Goal: Book appointment/travel/reservation

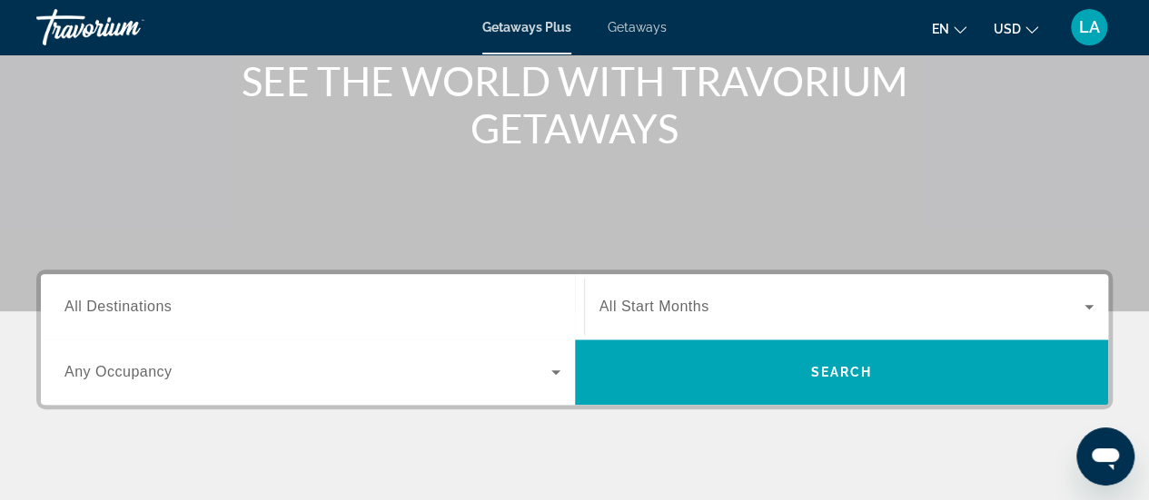
scroll to position [234, 0]
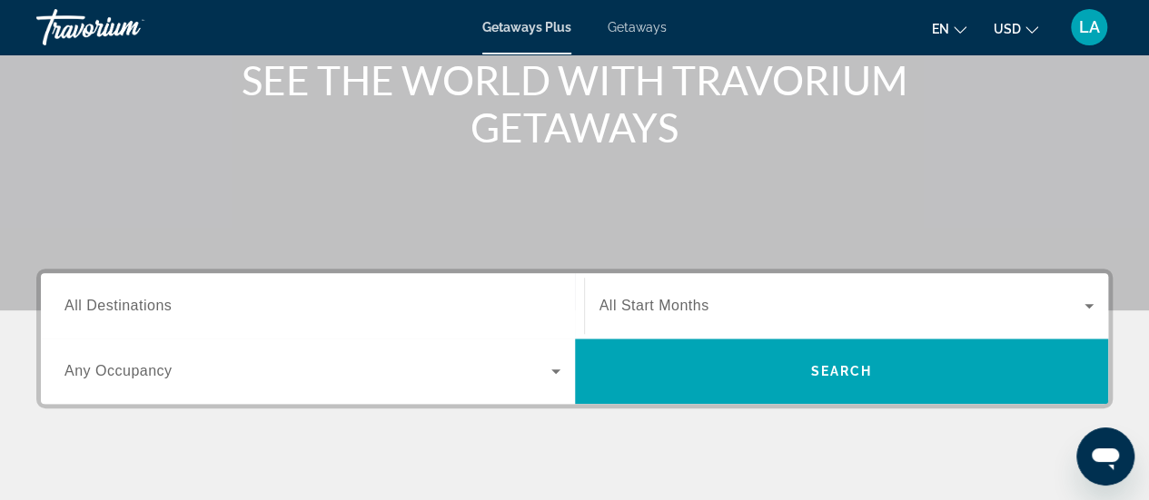
click at [114, 298] on span "All Destinations" at bounding box center [117, 305] width 107 height 15
click at [114, 297] on input "Destination All Destinations" at bounding box center [312, 307] width 496 height 22
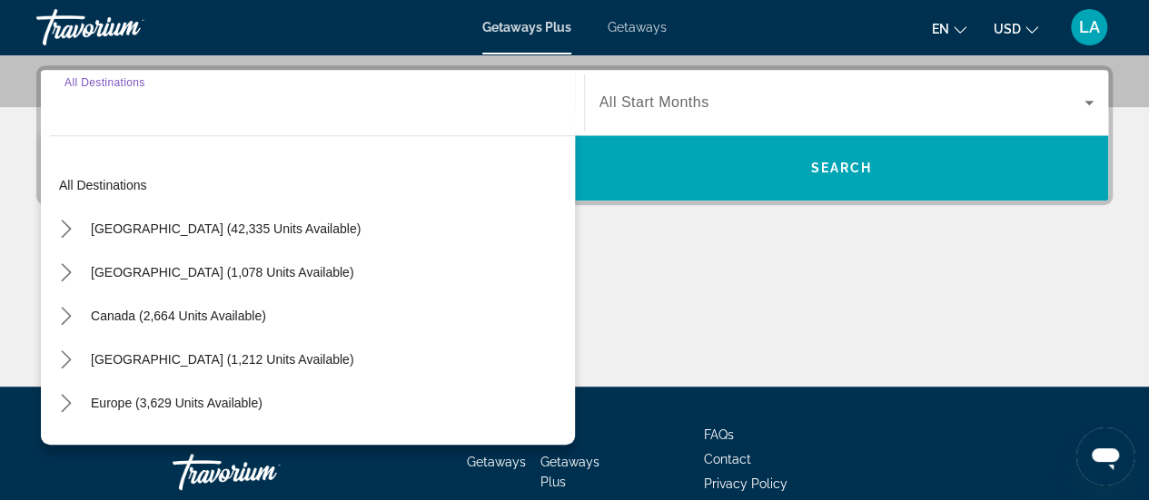
scroll to position [443, 0]
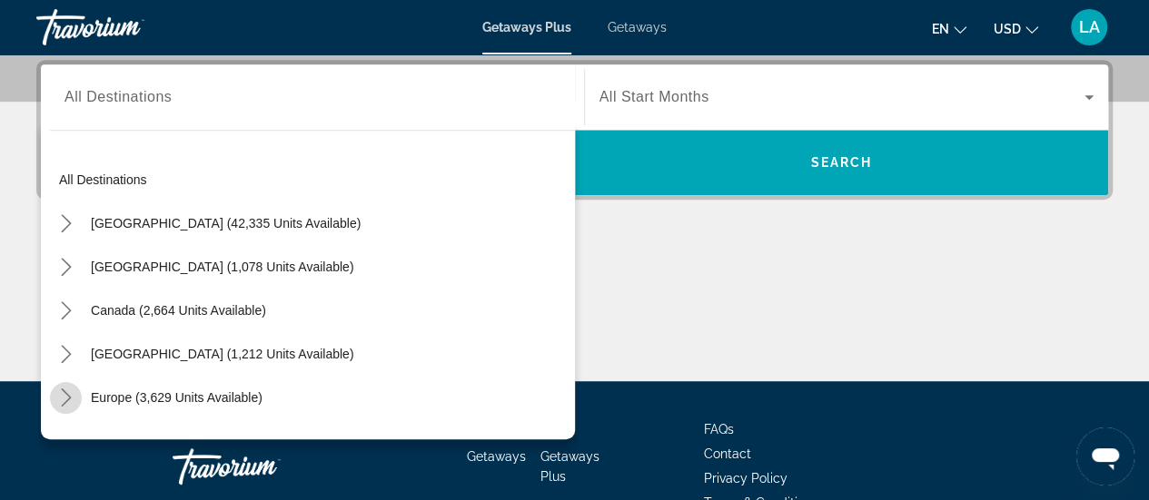
click at [64, 393] on icon "Toggle Europe (3,629 units available) submenu" at bounding box center [66, 398] width 18 height 18
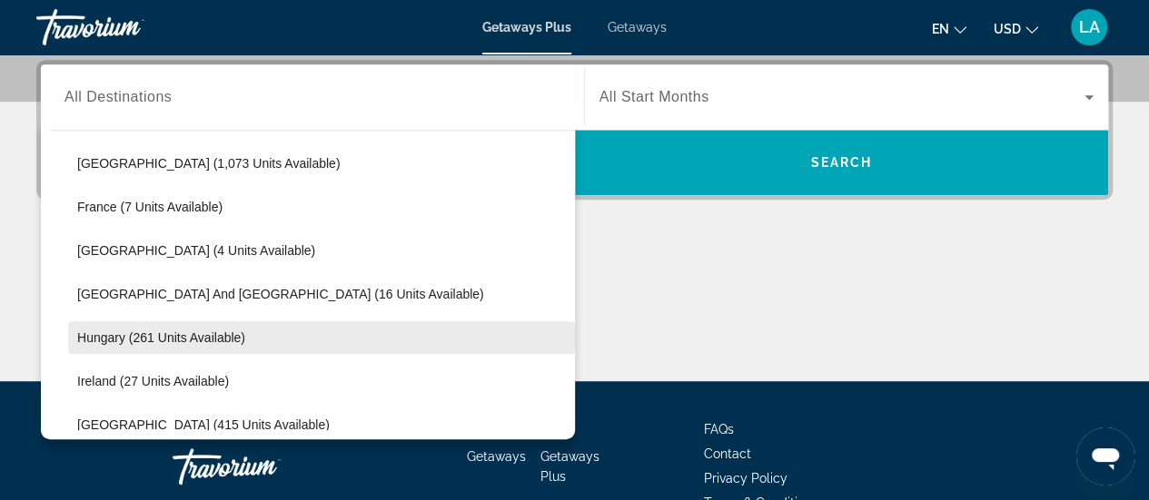
scroll to position [500, 0]
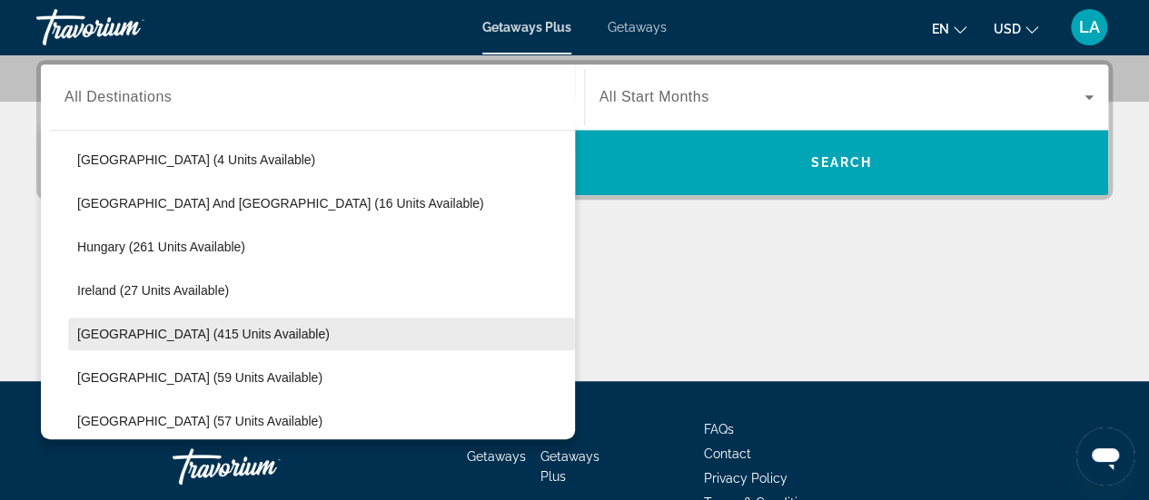
click at [102, 330] on span "[GEOGRAPHIC_DATA] (415 units available)" at bounding box center [203, 334] width 253 height 15
type input "**********"
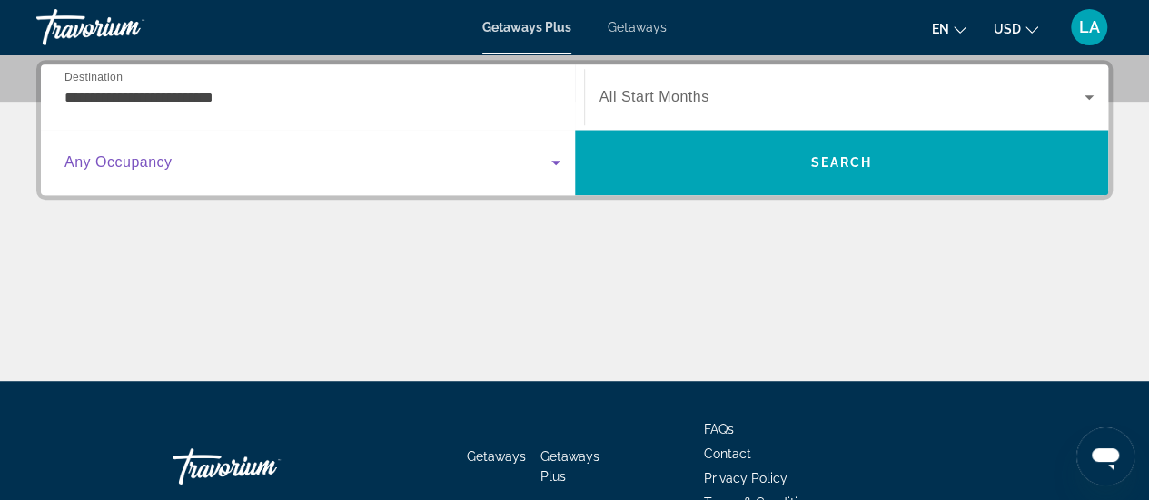
click at [550, 161] on icon "Search widget" at bounding box center [556, 163] width 22 height 22
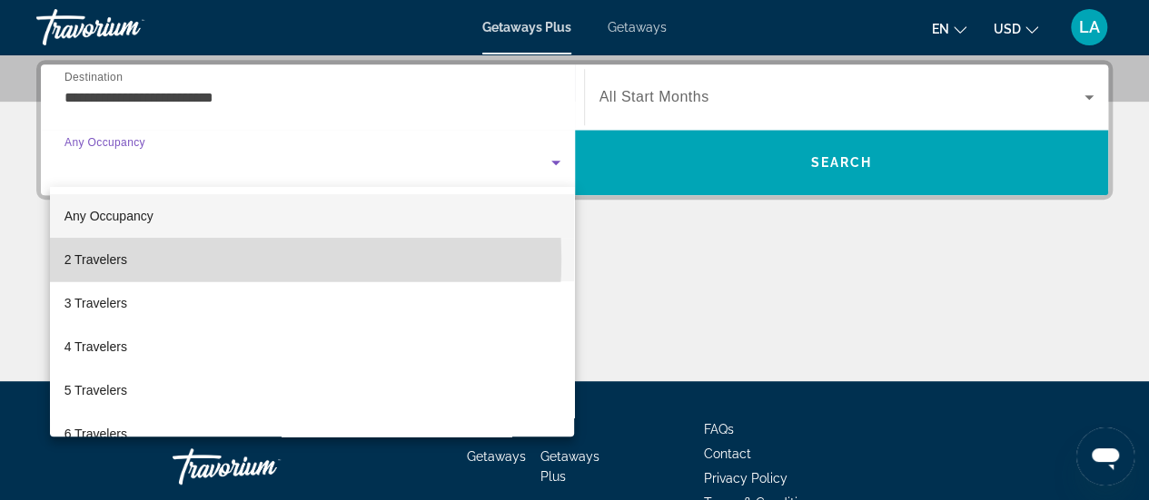
click at [131, 259] on mat-option "2 Travelers" at bounding box center [312, 260] width 525 height 44
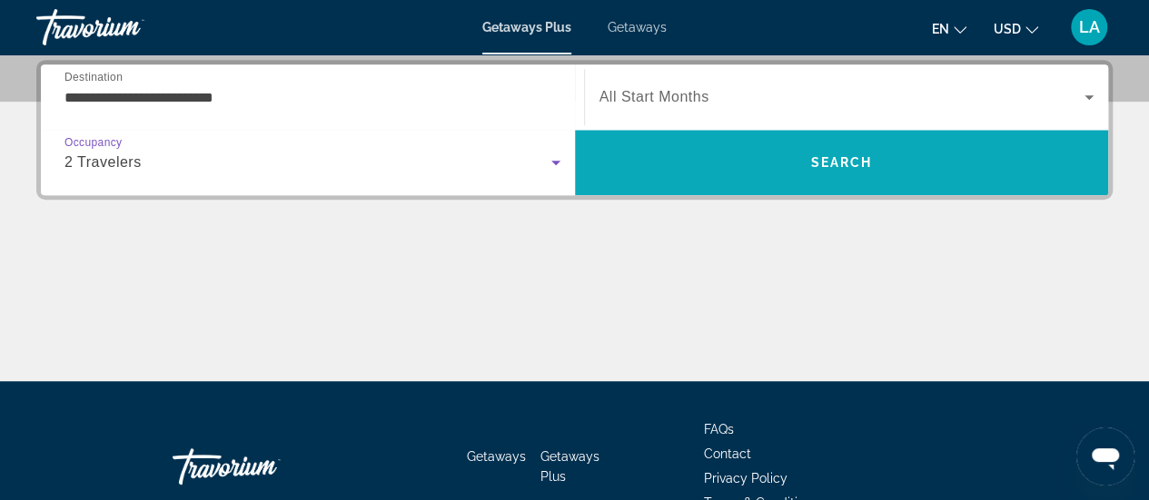
click at [848, 157] on span "Search" at bounding box center [841, 162] width 62 height 15
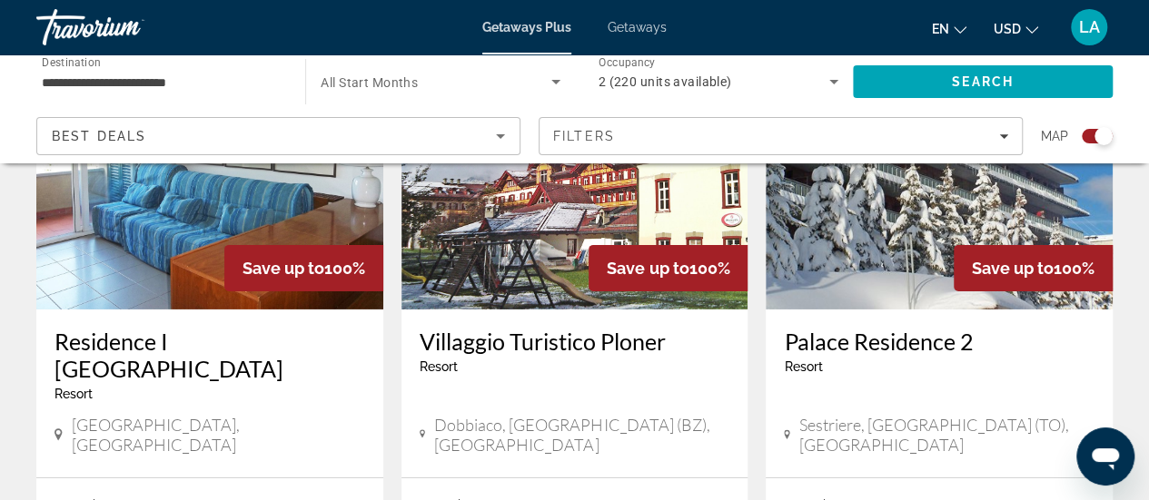
scroll to position [2816, 0]
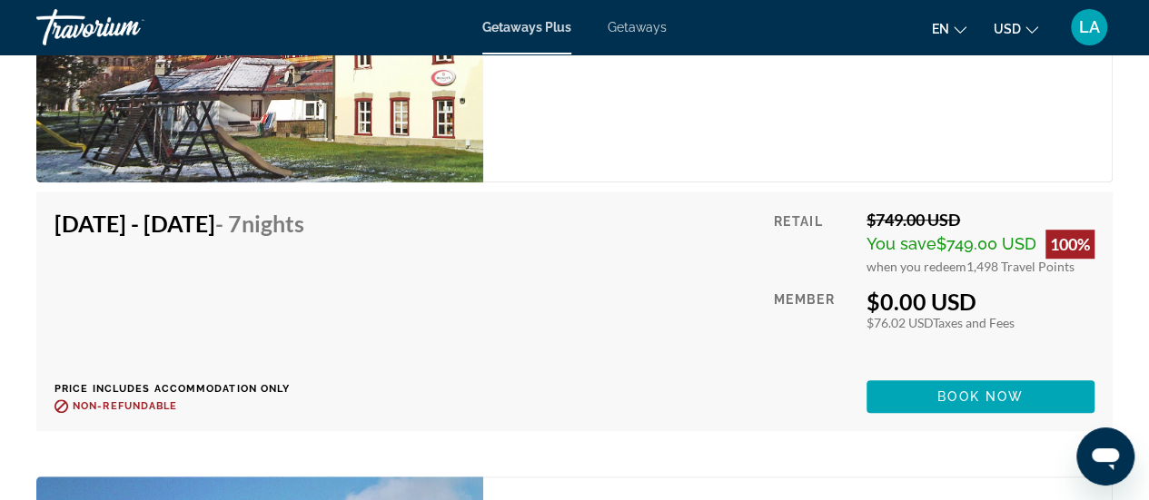
scroll to position [3997, 0]
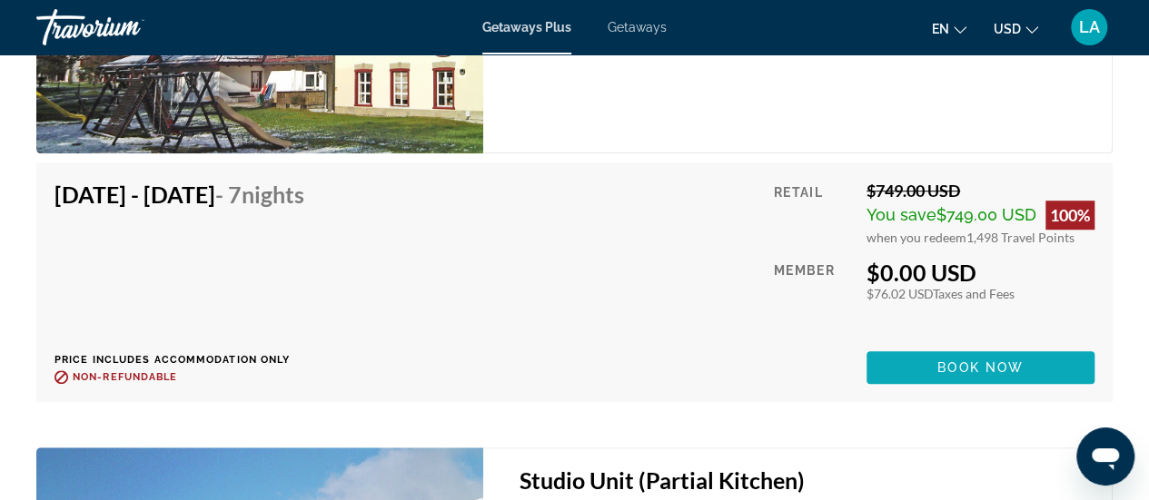
click at [987, 361] on span "Book now" at bounding box center [980, 368] width 86 height 15
